Goal: Information Seeking & Learning: Learn about a topic

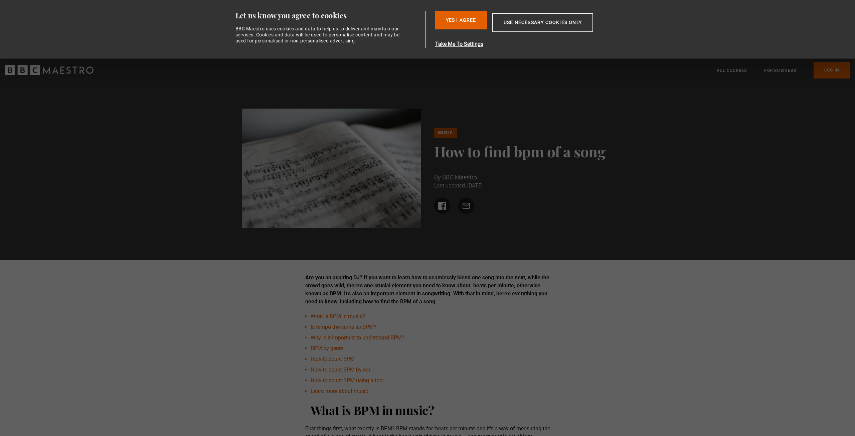
click at [374, 247] on div "Music How to find bpm of a song By BBC Maestro Last updated: [DATE] Share on Fa…" at bounding box center [427, 171] width 855 height 178
drag, startPoint x: 467, startPoint y: 13, endPoint x: 464, endPoint y: 31, distance: 18.6
click at [467, 13] on button "Yes I Agree" at bounding box center [461, 20] width 52 height 19
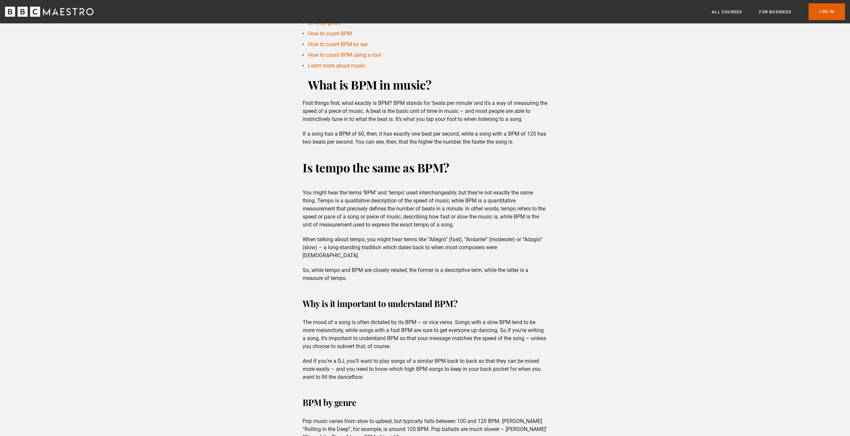
scroll to position [267, 0]
drag, startPoint x: 298, startPoint y: 189, endPoint x: 432, endPoint y: 195, distance: 133.7
click at [551, 197] on div "You might hear the terms ‘BPM’ and ‘tempo’ used interchangeably, but they’re no…" at bounding box center [425, 235] width 256 height 94
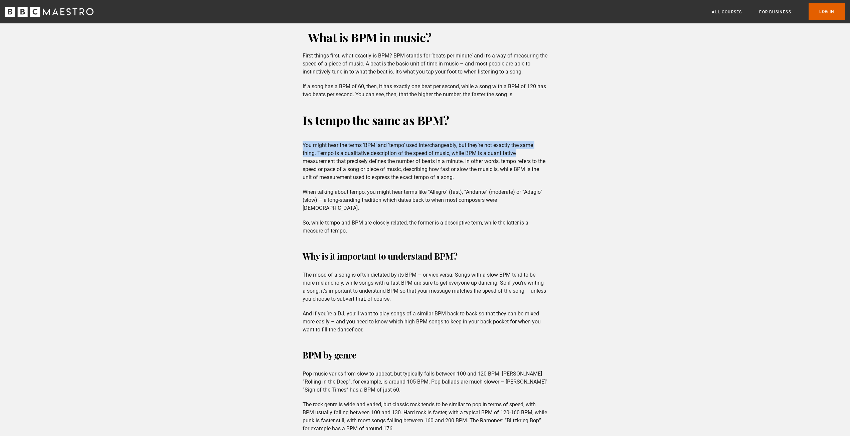
scroll to position [401, 0]
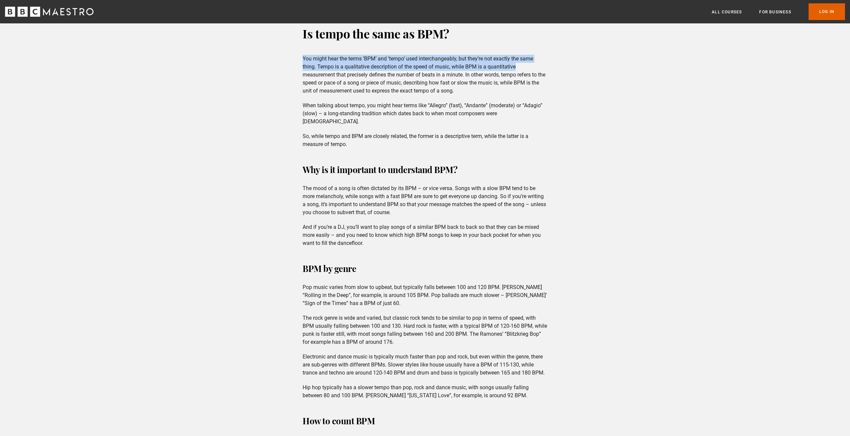
drag, startPoint x: 299, startPoint y: 176, endPoint x: 517, endPoint y: 265, distance: 235.5
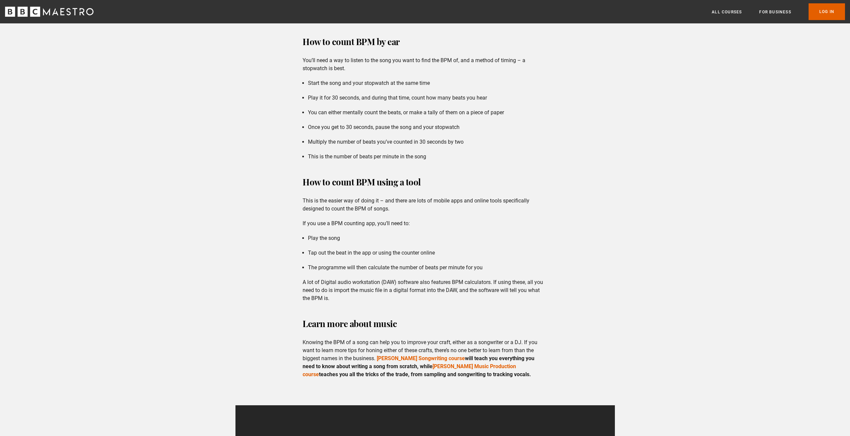
scroll to position [902, 0]
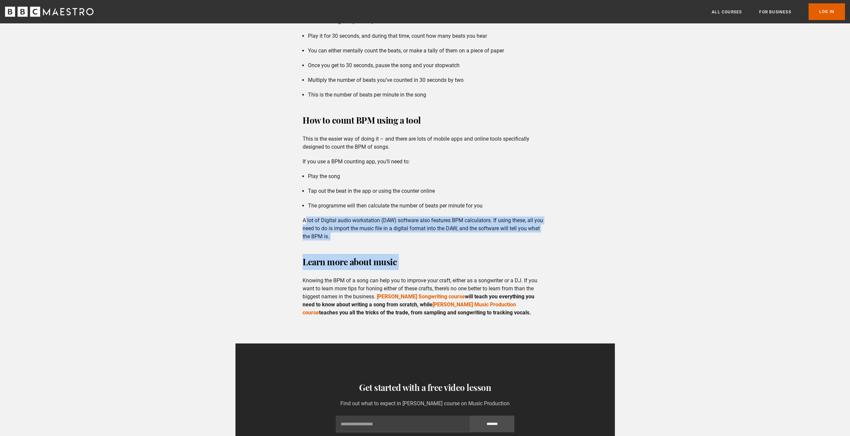
drag, startPoint x: 306, startPoint y: 213, endPoint x: 459, endPoint y: 248, distance: 156.9
click at [466, 248] on div "Are you an aspiring DJ? If you want to learn how to seamlessly blend one song i…" at bounding box center [425, 21] width 850 height 1417
click at [342, 216] on p "A lot of Digital audio workstation (DAW) software also features BPM calculators…" at bounding box center [425, 228] width 245 height 24
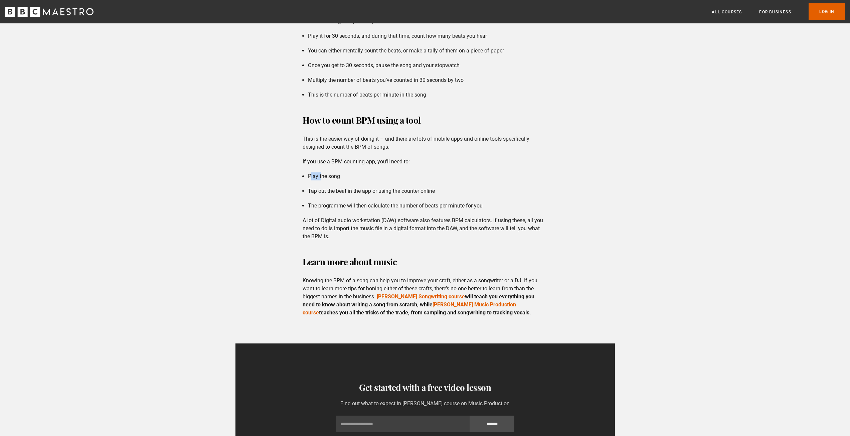
drag, startPoint x: 311, startPoint y: 167, endPoint x: 322, endPoint y: 172, distance: 12.7
click at [321, 172] on li "Play the song" at bounding box center [428, 176] width 240 height 8
drag, startPoint x: 312, startPoint y: 184, endPoint x: 462, endPoint y: 182, distance: 149.7
click at [462, 187] on li "Tap out the beat in the app or using the counter online" at bounding box center [428, 191] width 240 height 8
drag, startPoint x: 307, startPoint y: 197, endPoint x: 502, endPoint y: 194, distance: 194.8
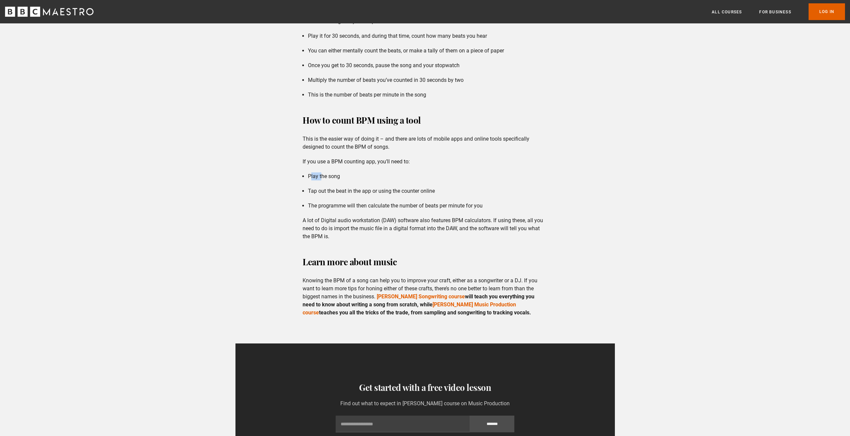
click at [502, 202] on ul "The programme will then calculate the number of beats per minute for you" at bounding box center [425, 206] width 245 height 8
click at [428, 202] on li "The programme will then calculate the number of beats per minute for you" at bounding box center [428, 206] width 240 height 8
drag, startPoint x: 360, startPoint y: 140, endPoint x: 435, endPoint y: 144, distance: 74.6
click at [435, 144] on div "Are you an aspiring DJ? If you want to learn how to seamlessly blend one song i…" at bounding box center [425, 21] width 850 height 1417
click at [347, 187] on li "Tap out the beat in the app or using the counter online" at bounding box center [428, 191] width 240 height 8
